Goal: Task Accomplishment & Management: Manage account settings

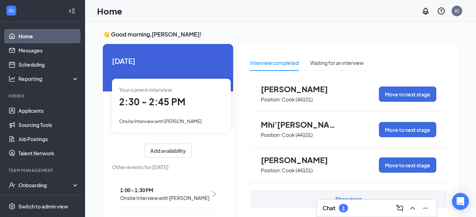
click at [155, 103] on span "2:30 - 2:45 PM" at bounding box center [152, 102] width 66 height 12
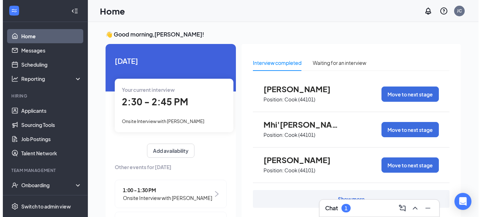
scroll to position [3, 0]
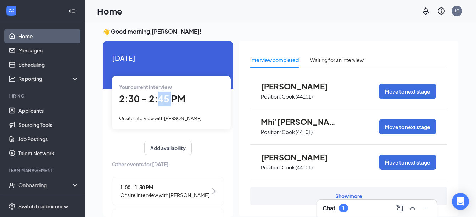
click at [155, 103] on span "2:30 - 2:45 PM" at bounding box center [152, 99] width 66 height 12
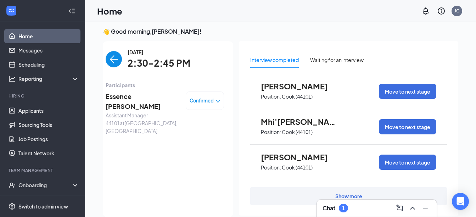
click at [122, 95] on span "Essence [PERSON_NAME]" at bounding box center [143, 101] width 74 height 20
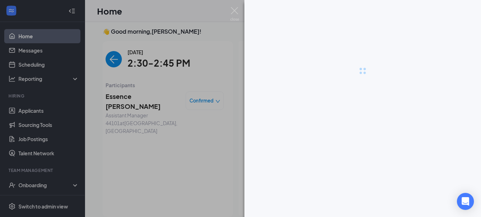
click at [122, 95] on div at bounding box center [240, 108] width 481 height 217
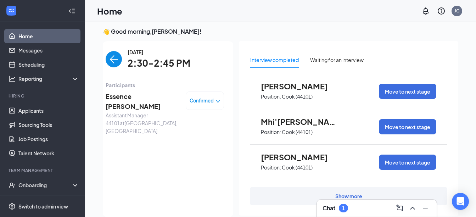
click at [122, 95] on span "Essence [PERSON_NAME]" at bounding box center [143, 101] width 74 height 20
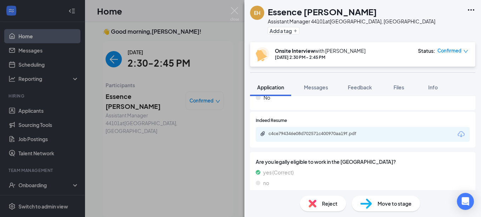
scroll to position [131, 0]
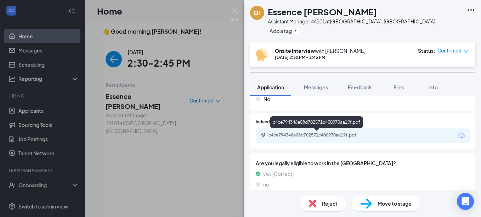
click at [323, 132] on div "c4ce794346e08d702571c400970aa19f.pdf" at bounding box center [317, 135] width 99 height 6
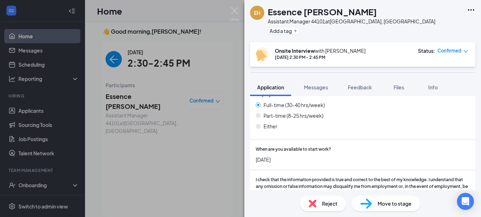
scroll to position [557, 0]
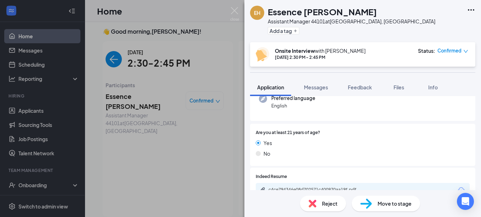
click at [381, 170] on div "Indeed Resume c4ce794346e08d702571c400970aa19f.pdf" at bounding box center [362, 186] width 225 height 36
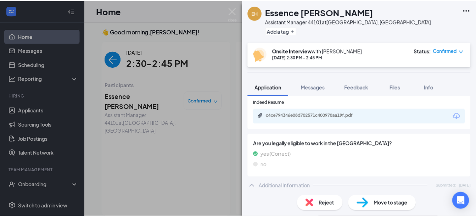
scroll to position [148, 0]
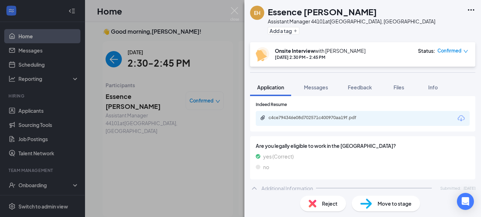
click at [109, 57] on div "EH Essence [PERSON_NAME] Assistant Manager 44101 at [GEOGRAPHIC_DATA], [GEOGRAP…" at bounding box center [240, 108] width 481 height 217
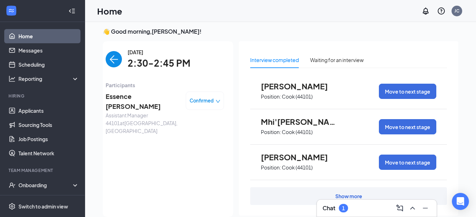
click at [109, 57] on img "back-button" at bounding box center [114, 59] width 16 height 16
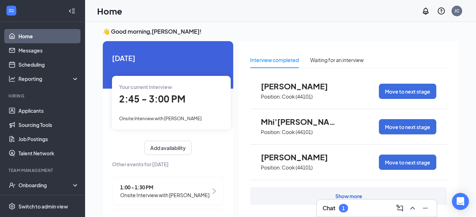
click at [109, 57] on div "[DATE] Your current interview 2:45 - 3:00 PM Onsite Interview with [PERSON_NAME…" at bounding box center [168, 178] width 130 height 274
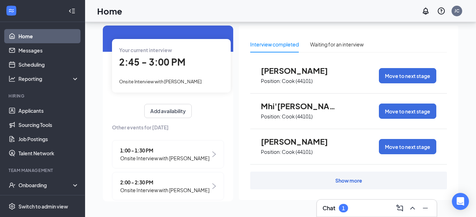
scroll to position [20, 0]
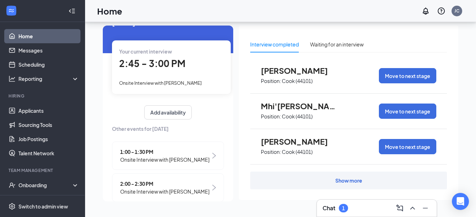
click at [165, 79] on div "Onsite Interview with [PERSON_NAME]" at bounding box center [171, 83] width 104 height 8
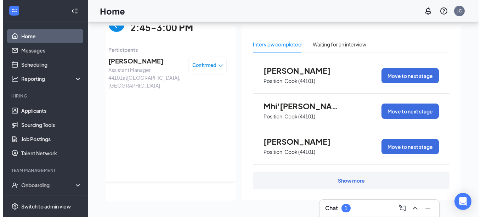
scroll to position [0, 0]
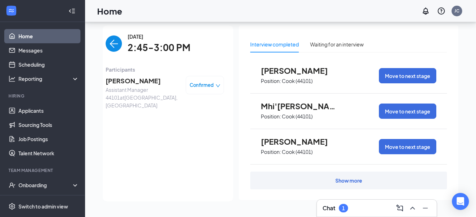
click at [138, 81] on span "[PERSON_NAME]" at bounding box center [143, 81] width 74 height 10
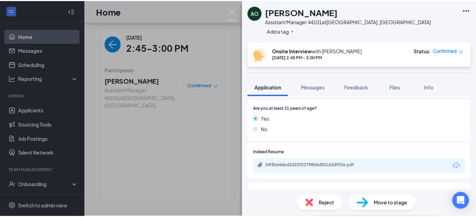
scroll to position [101, 0]
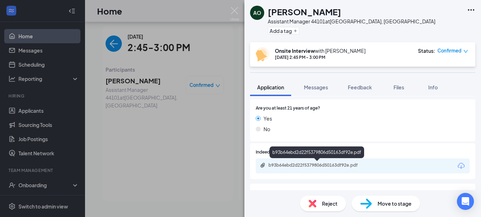
click at [337, 168] on div "b93b64ebd2d22f5379806d50163df92e.pdf" at bounding box center [317, 165] width 99 height 6
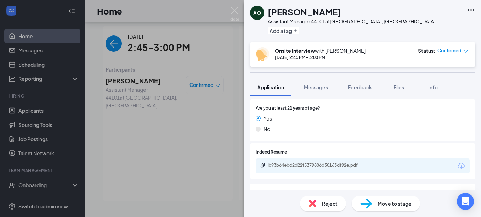
click at [147, 71] on div "AO [PERSON_NAME] Assistant Manager 44101 at [GEOGRAPHIC_DATA], [GEOGRAPHIC_DATA…" at bounding box center [240, 108] width 481 height 217
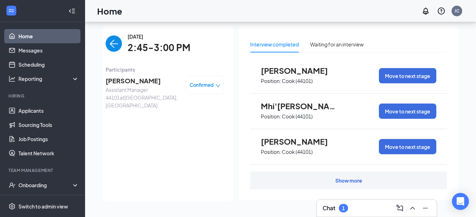
click at [110, 44] on img "back-button" at bounding box center [114, 43] width 16 height 16
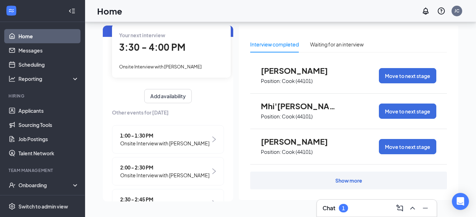
scroll to position [58, 0]
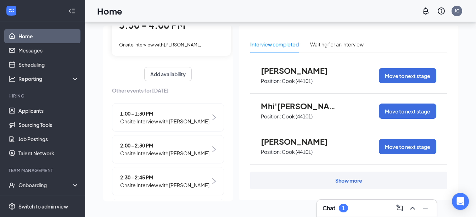
click at [205, 125] on div "1:00 - 1:30 PM Onsite Interview with [PERSON_NAME]" at bounding box center [168, 117] width 112 height 28
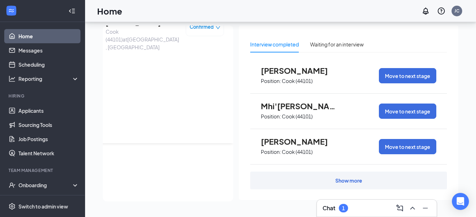
scroll to position [0, 0]
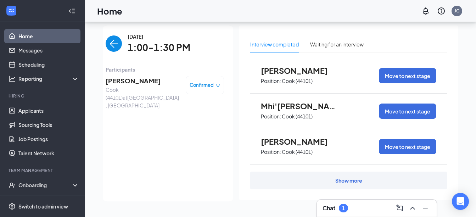
click at [203, 89] on span "Confirmed" at bounding box center [201, 84] width 24 height 7
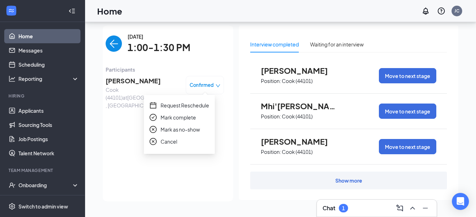
click at [174, 131] on span "Mark as no-show" at bounding box center [179, 129] width 39 height 8
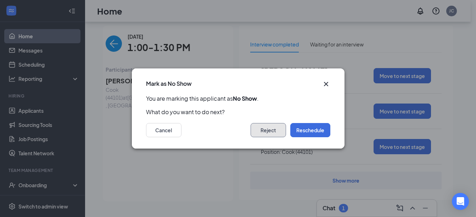
click at [261, 130] on button "Reject" at bounding box center [267, 130] width 35 height 14
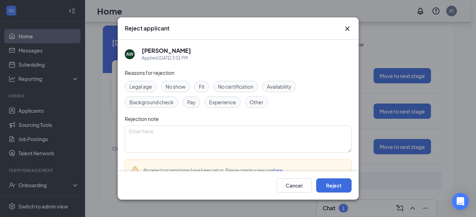
click at [174, 88] on span "No show" at bounding box center [175, 87] width 20 height 8
click at [339, 187] on button "Reject" at bounding box center [333, 185] width 35 height 14
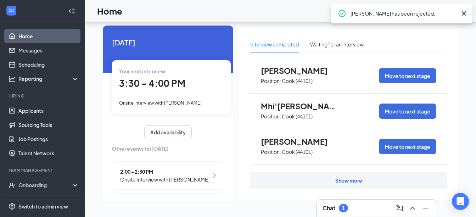
scroll to position [83, 0]
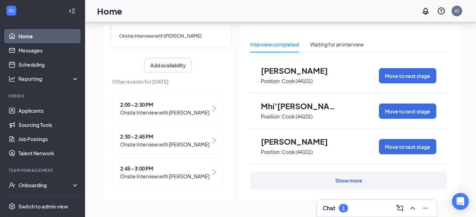
click at [204, 140] on span "Onsite Interview with [PERSON_NAME]" at bounding box center [164, 144] width 89 height 8
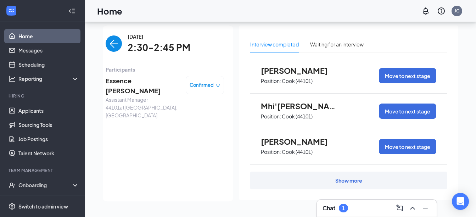
click at [208, 87] on span "Confirmed" at bounding box center [201, 84] width 24 height 7
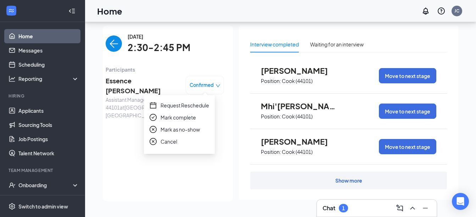
click at [181, 116] on span "Mark complete" at bounding box center [177, 117] width 35 height 8
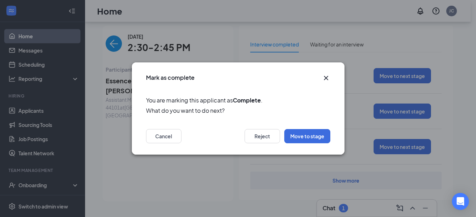
click at [327, 76] on icon "Cross" at bounding box center [326, 78] width 9 height 9
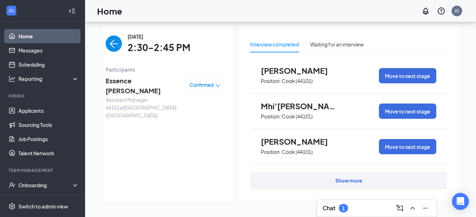
click at [110, 46] on img "back-button" at bounding box center [114, 43] width 16 height 16
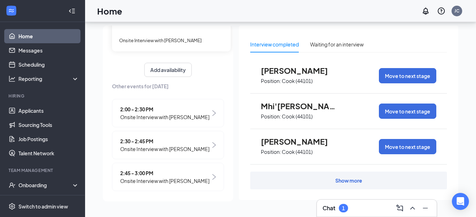
scroll to position [83, 0]
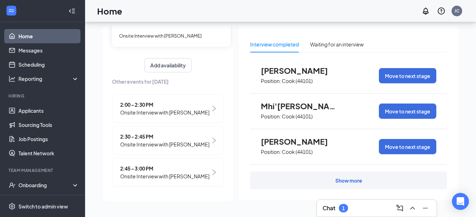
click at [204, 172] on span "Onsite Interview with [PERSON_NAME]" at bounding box center [164, 176] width 89 height 8
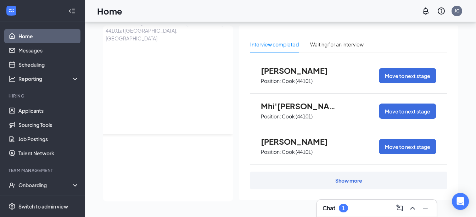
scroll to position [0, 0]
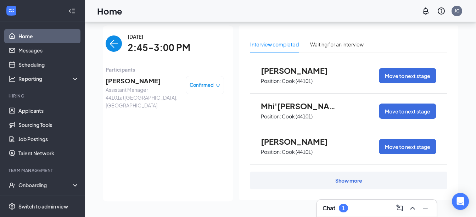
click at [119, 53] on div "[DATE] 2:45-3:00 PM" at bounding box center [165, 44] width 118 height 22
